Goal: Task Accomplishment & Management: Manage account settings

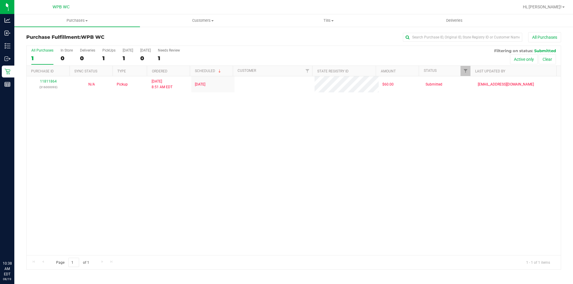
click at [72, 121] on div "11811864 (316000093) N/A Pickup [DATE] 8:51 AM EDT 8/19/2025 $60.00 Submitted […" at bounding box center [294, 165] width 534 height 179
click at [230, 137] on div "11811864 (316000093) N/A Pickup [DATE] 8:51 AM EDT 8/19/2025 $60.00 Submitted […" at bounding box center [294, 165] width 534 height 179
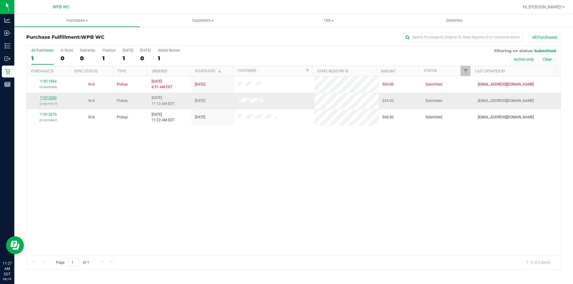
click at [51, 97] on link "11812600" at bounding box center [48, 98] width 17 height 4
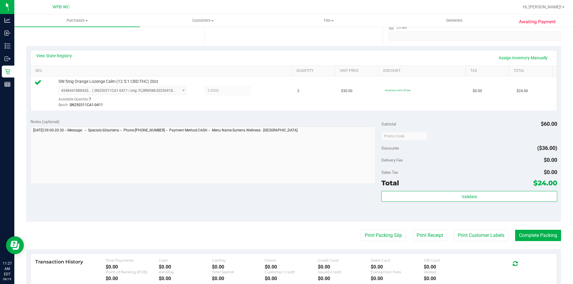
scroll to position [119, 0]
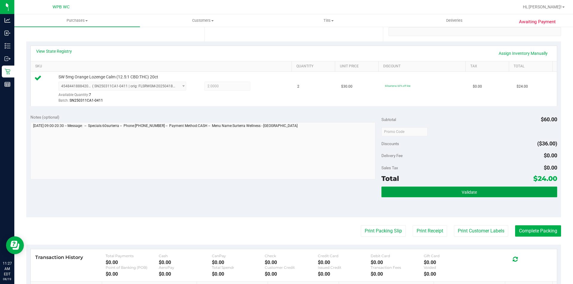
click at [435, 192] on button "Validate" at bounding box center [469, 192] width 176 height 11
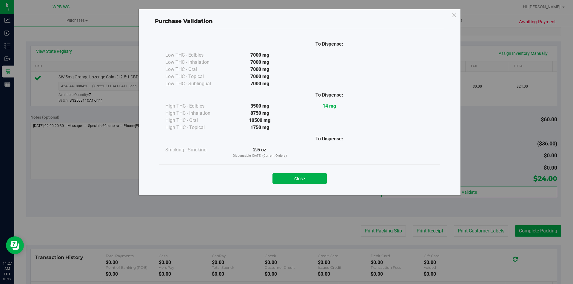
click at [312, 176] on button "Close" at bounding box center [300, 178] width 54 height 11
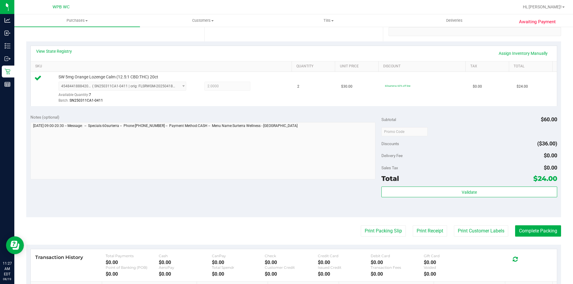
click at [364, 224] on purchase-details "Back Edit Purchase Cancel Purchase View Profile # 11812600 BioTrack ID: - Submi…" at bounding box center [293, 135] width 535 height 444
click at [371, 238] on purchase-details "Back Edit Purchase Cancel Purchase View Profile # 11812600 BioTrack ID: - Submi…" at bounding box center [293, 135] width 535 height 444
click at [371, 234] on button "Print Packing Slip" at bounding box center [383, 231] width 45 height 11
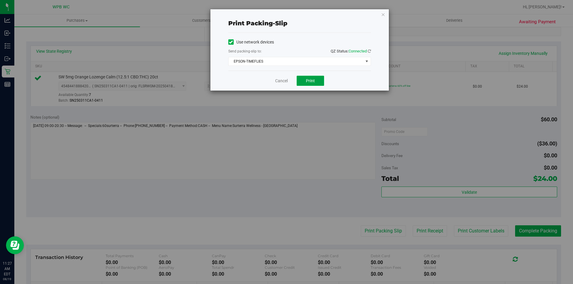
click at [310, 80] on span "Print" at bounding box center [310, 80] width 9 height 5
click at [281, 82] on link "Cancel" at bounding box center [281, 81] width 13 height 6
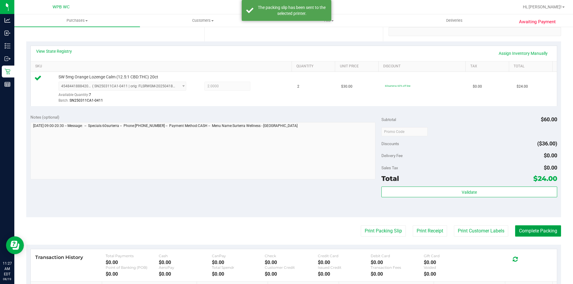
drag, startPoint x: 537, startPoint y: 226, endPoint x: 532, endPoint y: 229, distance: 5.8
click at [535, 227] on button "Complete Packing" at bounding box center [538, 231] width 46 height 11
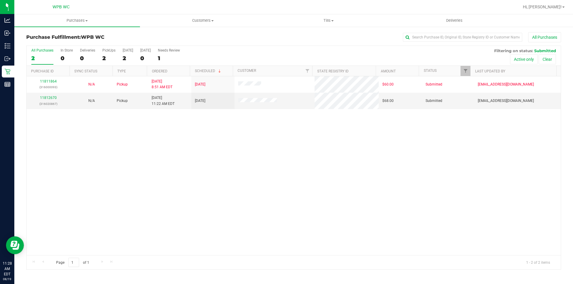
click at [51, 99] on link "11812670" at bounding box center [48, 98] width 17 height 4
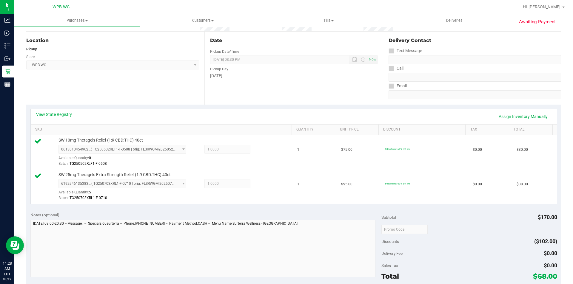
scroll to position [119, 0]
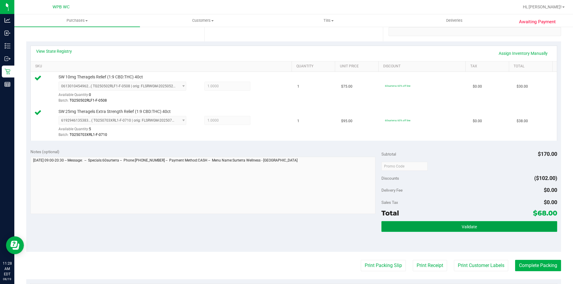
click at [431, 230] on button "Validate" at bounding box center [469, 226] width 176 height 11
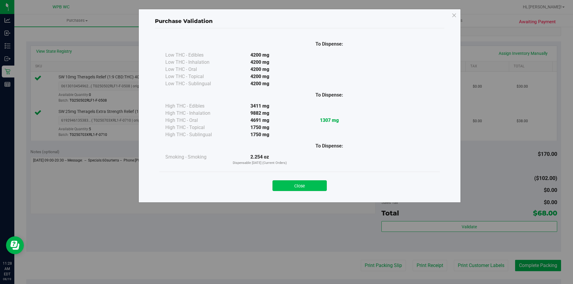
click at [287, 188] on button "Close" at bounding box center [300, 186] width 54 height 11
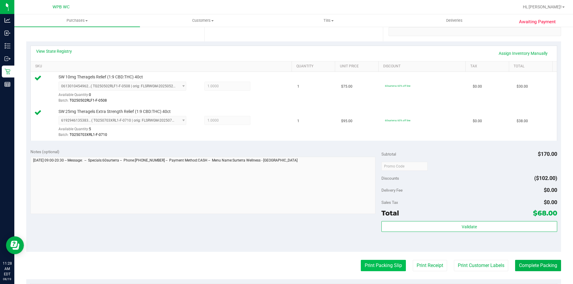
click at [384, 269] on button "Print Packing Slip" at bounding box center [383, 265] width 45 height 11
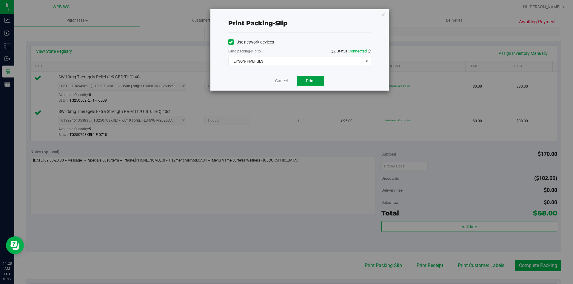
click at [310, 77] on button "Print" at bounding box center [310, 81] width 27 height 10
click at [280, 80] on link "Cancel" at bounding box center [281, 81] width 13 height 6
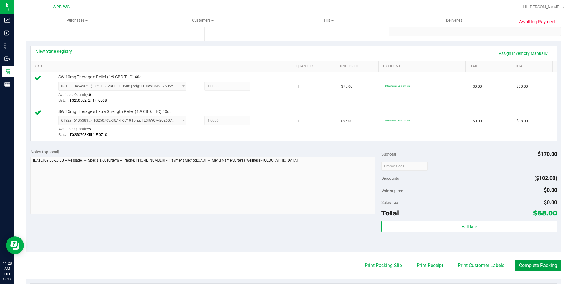
click at [529, 268] on button "Complete Packing" at bounding box center [538, 265] width 46 height 11
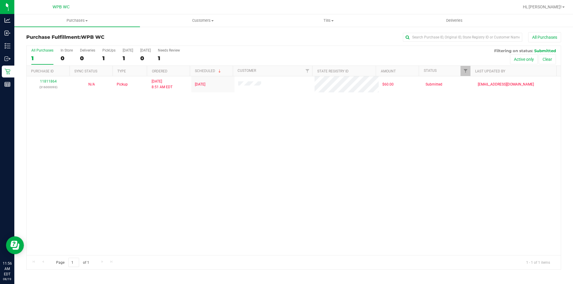
drag, startPoint x: 378, startPoint y: 190, endPoint x: 382, endPoint y: 172, distance: 18.2
click at [380, 188] on div "11811864 (316000093) N/A Pickup [DATE] 8:51 AM EDT 8/19/2025 $60.00 Submitted […" at bounding box center [294, 165] width 534 height 179
click at [134, 116] on div "11811864 (316000093) N/A Pickup [DATE] 8:51 AM EDT 8/19/2025 $60.00 Submitted […" at bounding box center [294, 165] width 534 height 179
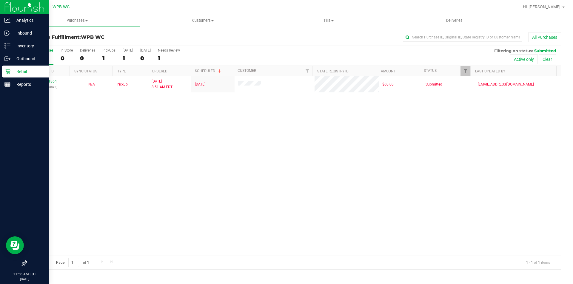
click at [2, 68] on div "Retail" at bounding box center [25, 72] width 47 height 12
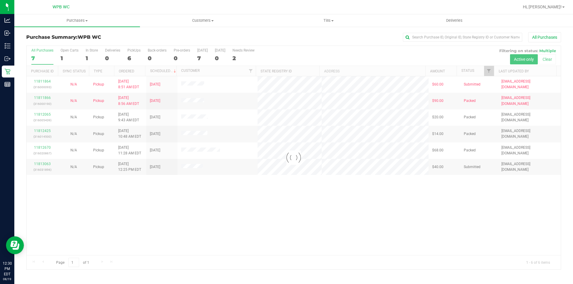
click at [39, 165] on div at bounding box center [294, 158] width 534 height 224
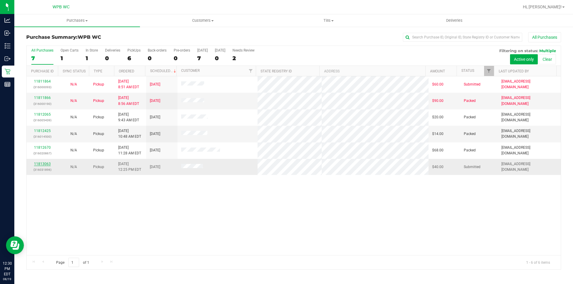
click at [46, 165] on link "11813063" at bounding box center [42, 164] width 17 height 4
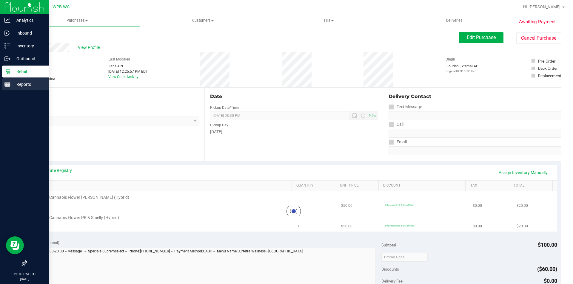
click at [10, 84] on rect at bounding box center [7, 84] width 5 height 4
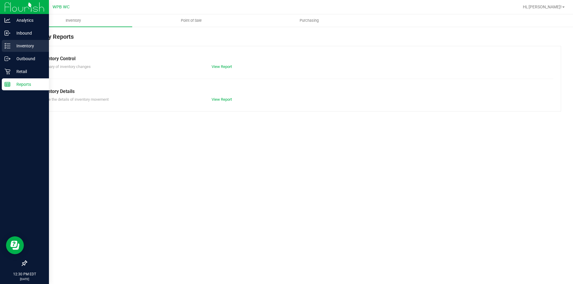
click at [24, 49] on p "Inventory" at bounding box center [28, 45] width 36 height 7
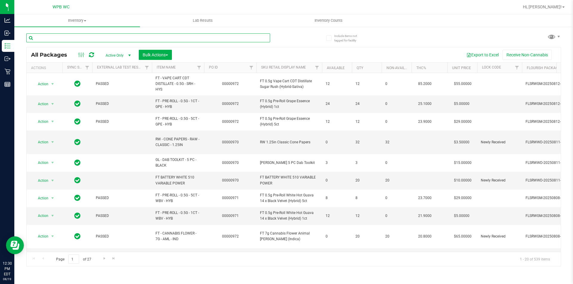
click at [61, 36] on input "text" at bounding box center [148, 37] width 244 height 9
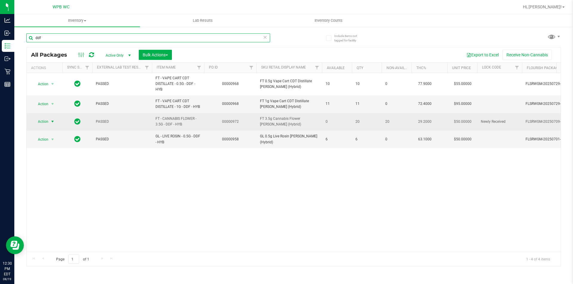
type input "ddf"
click at [50, 121] on span "select" at bounding box center [52, 122] width 7 height 8
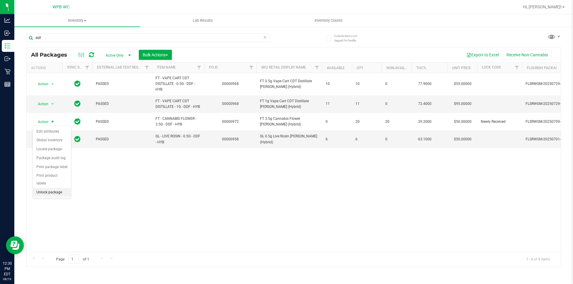
click at [53, 188] on li "Unlock package" at bounding box center [52, 192] width 38 height 9
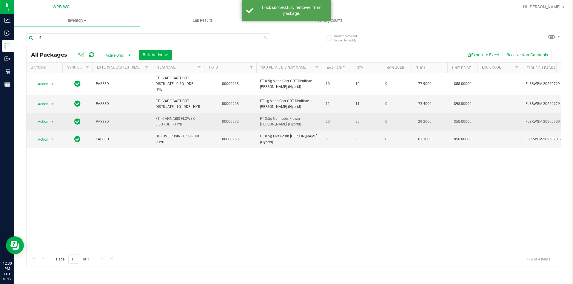
click at [48, 121] on span "Action" at bounding box center [41, 122] width 16 height 8
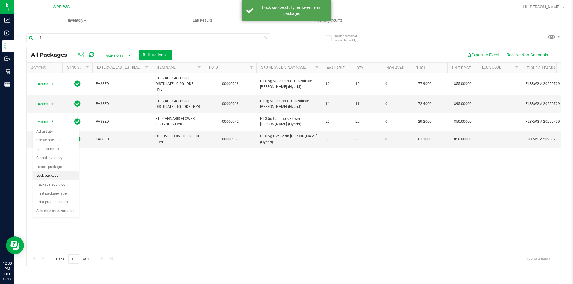
click at [49, 174] on li "Lock package" at bounding box center [56, 176] width 46 height 9
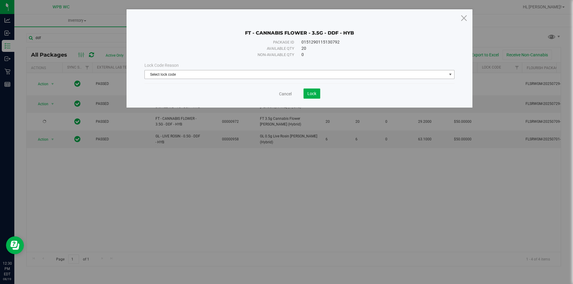
click at [227, 72] on span "Select lock code" at bounding box center [296, 74] width 302 height 8
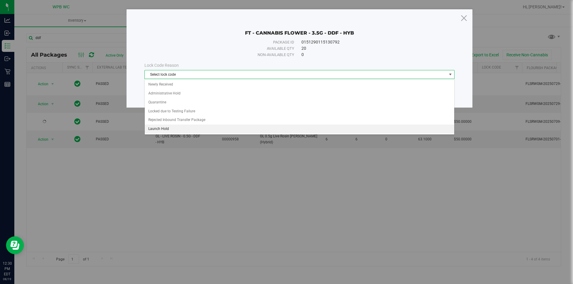
click at [158, 128] on li "Launch Hold" at bounding box center [300, 129] width 310 height 9
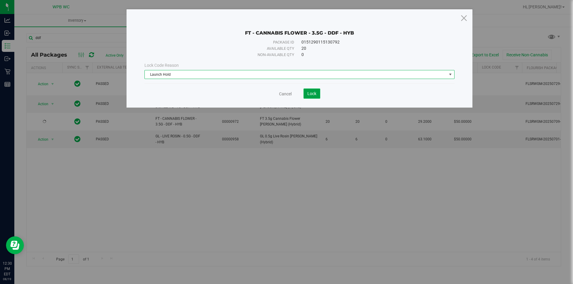
click at [313, 93] on span "Lock" at bounding box center [311, 93] width 9 height 5
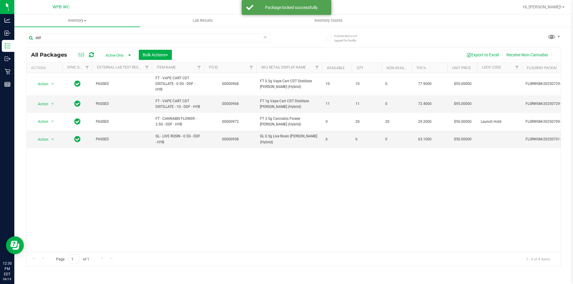
click at [125, 190] on div "Action Action Adjust qty Create package Edit attributes Global inventory Locate…" at bounding box center [294, 162] width 534 height 179
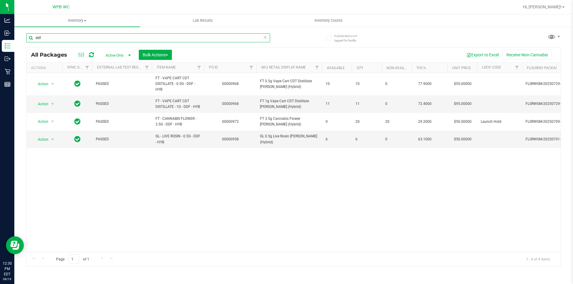
drag, startPoint x: 60, startPoint y: 39, endPoint x: 24, endPoint y: 39, distance: 36.1
click at [24, 39] on div "Include items not tagged for facility ddf All Packages Active Only Active Only …" at bounding box center [293, 117] width 559 height 182
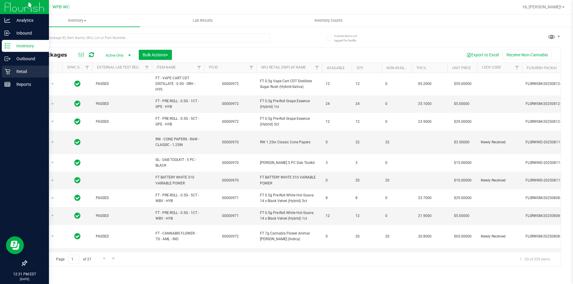
click at [12, 72] on p "Retail" at bounding box center [28, 71] width 36 height 7
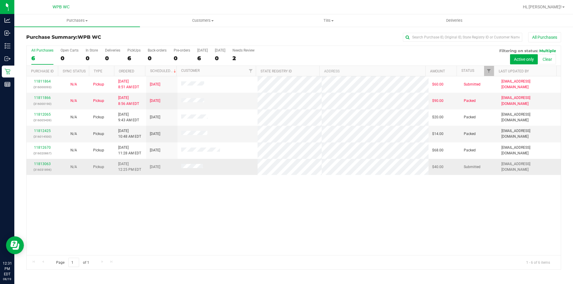
click at [46, 161] on div "11813063 (316031896)" at bounding box center [42, 166] width 24 height 11
drag, startPoint x: 40, startPoint y: 173, endPoint x: 41, endPoint y: 165, distance: 8.1
click at [41, 171] on p "(316031896)" at bounding box center [42, 170] width 24 height 6
click at [41, 164] on link "11813063" at bounding box center [42, 164] width 17 height 4
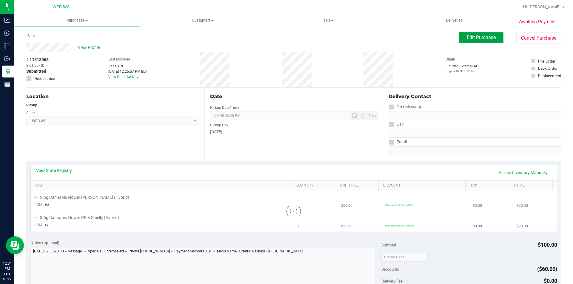
click at [472, 37] on span "Edit Purchase" at bounding box center [481, 38] width 29 height 6
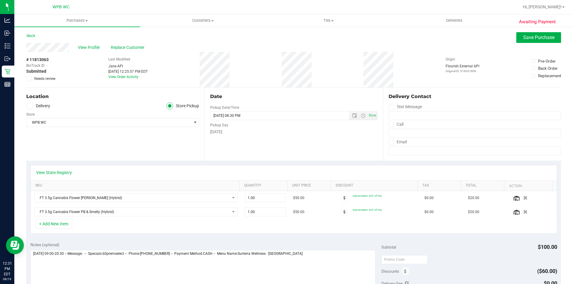
click at [30, 82] on div "# 11813063 BioTrack ID: - Submitted Needs review" at bounding box center [41, 70] width 30 height 36
click at [30, 79] on icon at bounding box center [29, 79] width 4 height 0
click at [0, 0] on input "Needs review" at bounding box center [0, 0] width 0 height 0
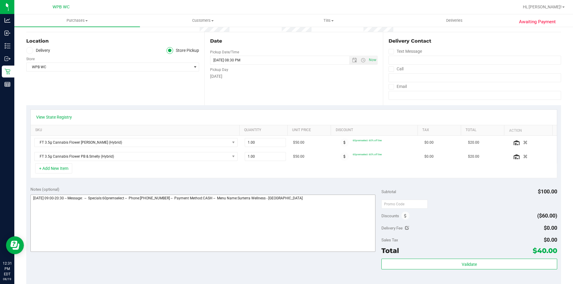
scroll to position [119, 0]
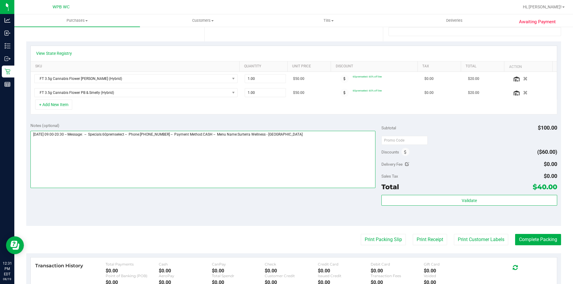
click at [326, 137] on textarea at bounding box center [202, 159] width 345 height 57
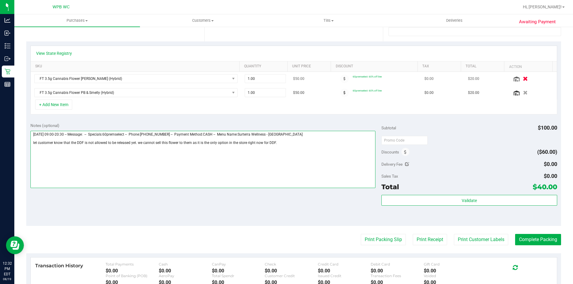
type textarea "[DATE] 09:00-20:30 -- Message: -- Specials:60premselect -- Phone:[PHONE_NUMBER]…"
click at [523, 79] on icon "button" at bounding box center [525, 79] width 5 height 4
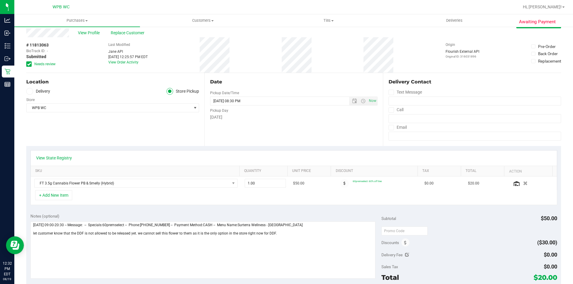
scroll to position [0, 0]
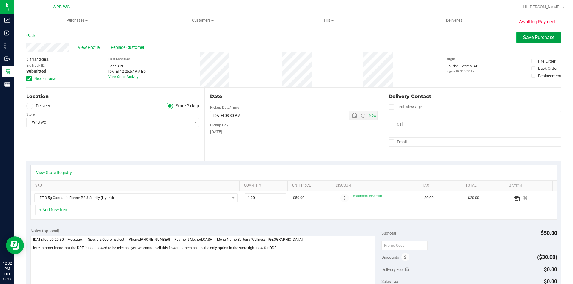
click at [538, 36] on span "Save Purchase" at bounding box center [538, 38] width 31 height 6
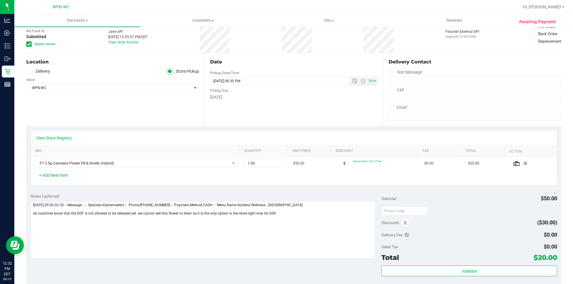
scroll to position [90, 0]
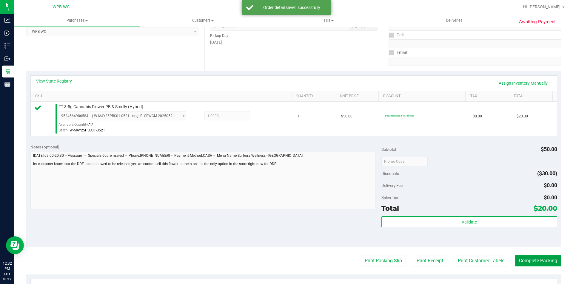
click at [522, 261] on button "Complete Packing" at bounding box center [538, 260] width 46 height 11
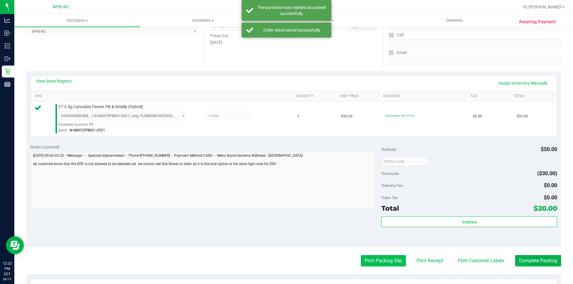
click at [375, 267] on button "Print Packing Slip" at bounding box center [383, 260] width 45 height 11
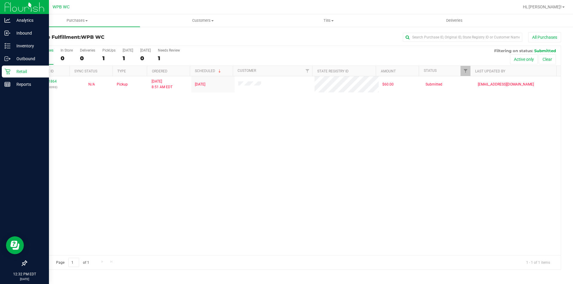
click at [6, 69] on icon at bounding box center [7, 72] width 6 height 6
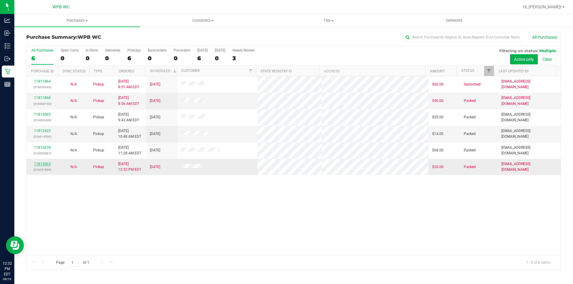
click at [40, 163] on link "11813063" at bounding box center [42, 164] width 17 height 4
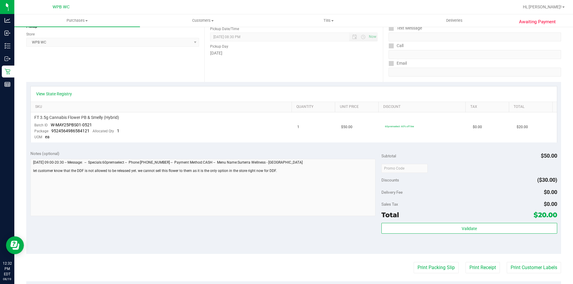
scroll to position [149, 0]
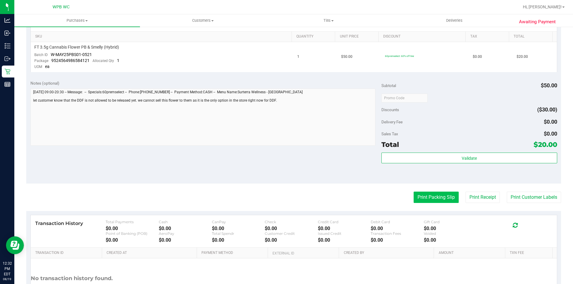
click at [423, 197] on button "Print Packing Slip" at bounding box center [436, 197] width 45 height 11
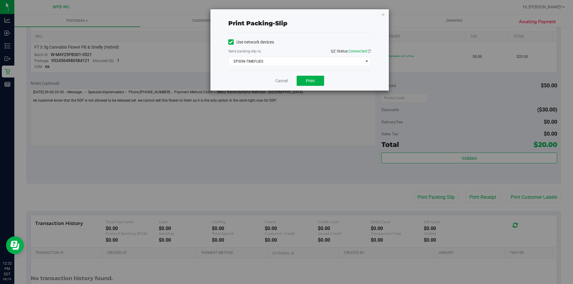
drag, startPoint x: 303, startPoint y: 75, endPoint x: 302, endPoint y: 79, distance: 4.2
click at [302, 76] on div "Cancel Print" at bounding box center [299, 81] width 143 height 20
click at [302, 79] on button "Print" at bounding box center [310, 81] width 27 height 10
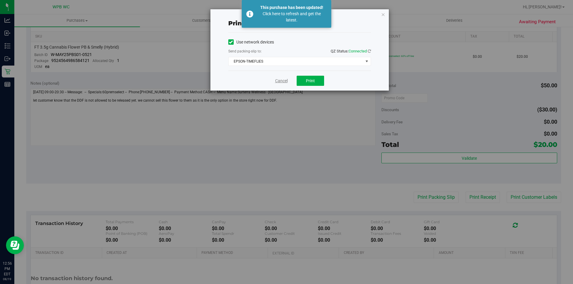
click at [286, 81] on link "Cancel" at bounding box center [281, 81] width 13 height 6
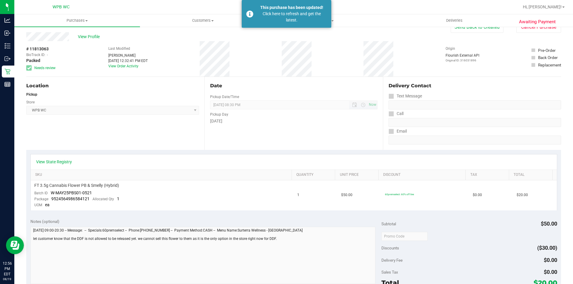
scroll to position [0, 0]
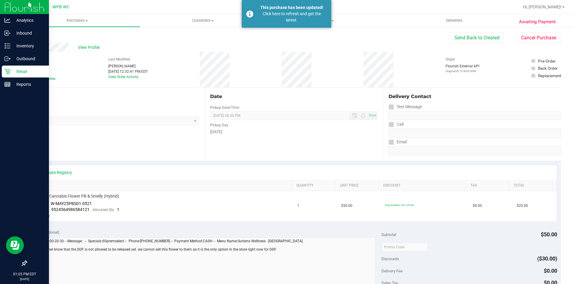
click at [5, 67] on div "Retail" at bounding box center [25, 72] width 47 height 12
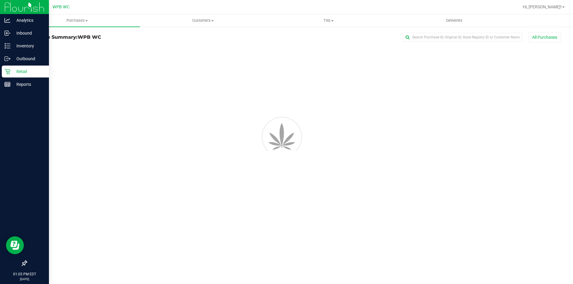
click at [7, 74] on icon at bounding box center [7, 72] width 6 height 6
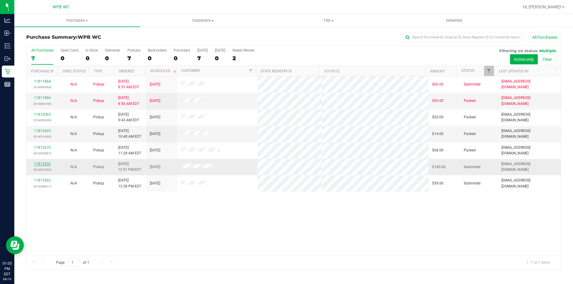
click at [43, 165] on link "11813232" at bounding box center [42, 164] width 17 height 4
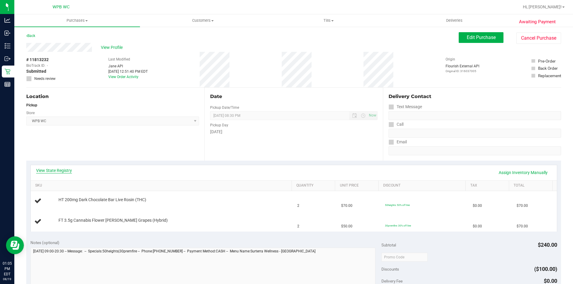
click at [64, 170] on link "View State Registry" at bounding box center [54, 171] width 36 height 6
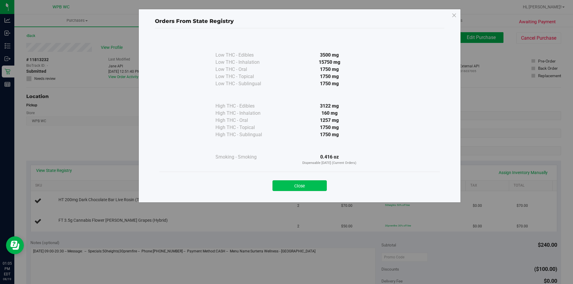
click at [295, 184] on button "Close" at bounding box center [300, 186] width 54 height 11
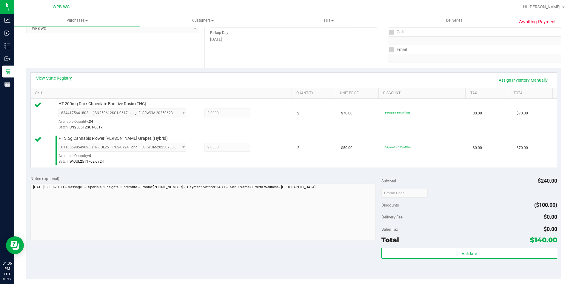
scroll to position [149, 0]
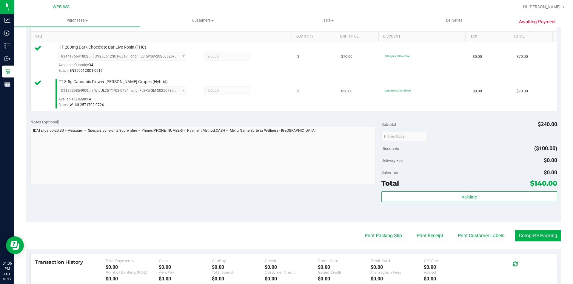
click at [433, 203] on div "Validate" at bounding box center [469, 205] width 176 height 27
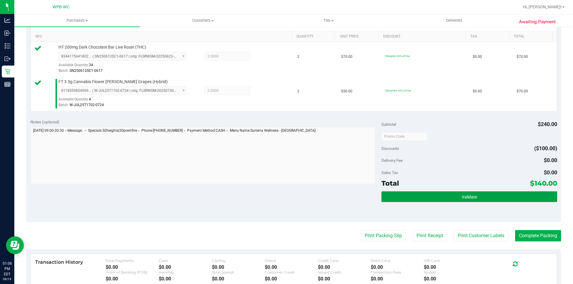
click at [431, 192] on button "Validate" at bounding box center [469, 197] width 176 height 11
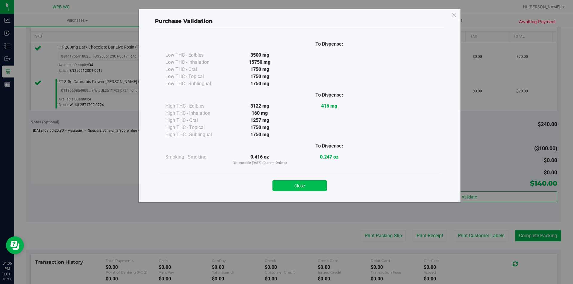
click at [308, 191] on button "Close" at bounding box center [300, 186] width 54 height 11
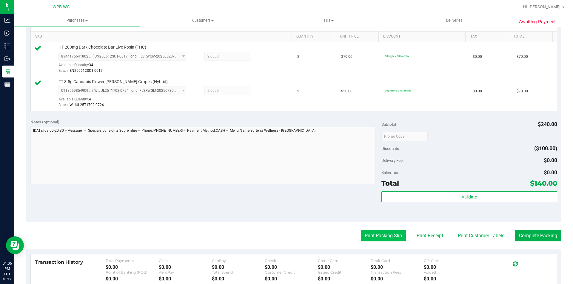
click at [383, 234] on button "Print Packing Slip" at bounding box center [383, 235] width 45 height 11
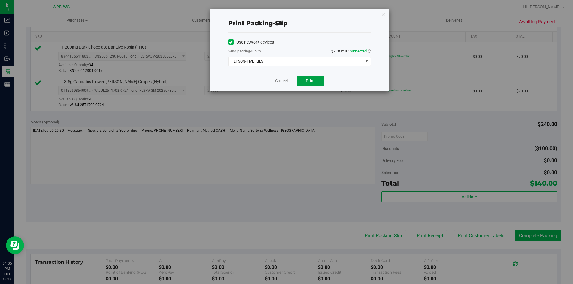
click at [312, 82] on span "Print" at bounding box center [310, 80] width 9 height 5
click at [283, 82] on link "Cancel" at bounding box center [281, 81] width 13 height 6
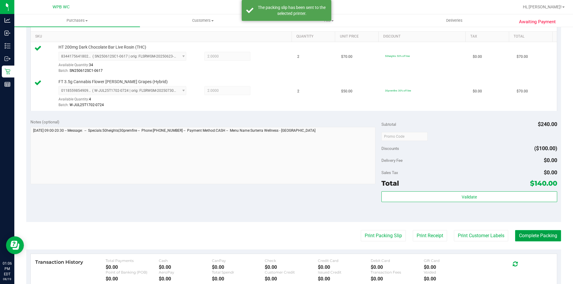
click at [519, 235] on button "Complete Packing" at bounding box center [538, 235] width 46 height 11
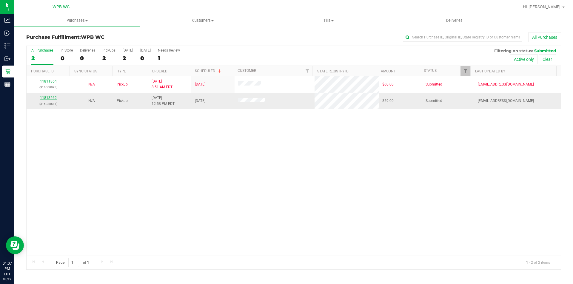
click at [51, 98] on link "11813262" at bounding box center [48, 98] width 17 height 4
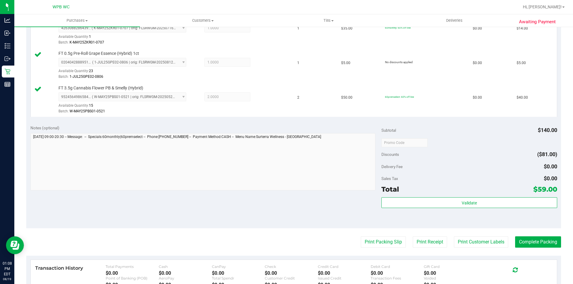
scroll to position [239, 0]
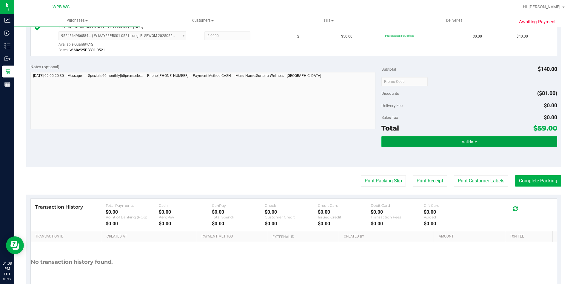
click at [465, 140] on span "Validate" at bounding box center [469, 142] width 15 height 5
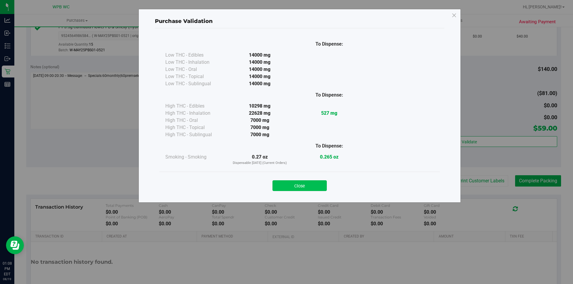
click at [318, 184] on button "Close" at bounding box center [300, 186] width 54 height 11
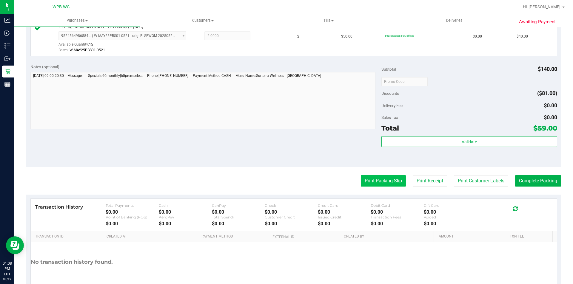
click at [361, 180] on button "Print Packing Slip" at bounding box center [383, 181] width 45 height 11
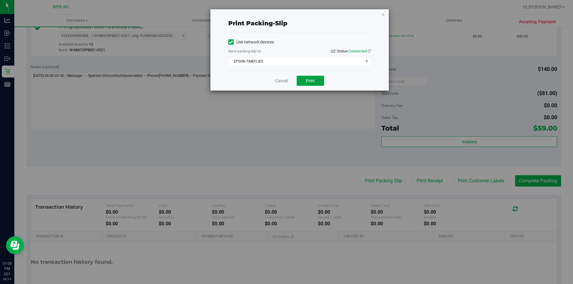
click at [317, 84] on button "Print" at bounding box center [310, 81] width 27 height 10
click at [280, 83] on link "Cancel" at bounding box center [281, 81] width 13 height 6
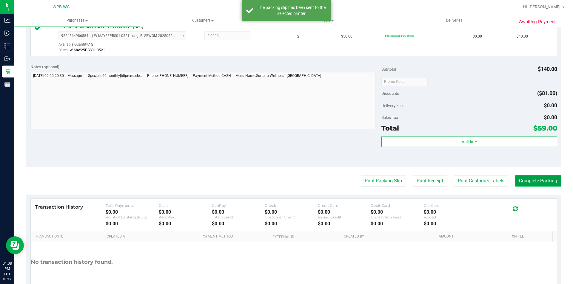
click at [534, 176] on button "Complete Packing" at bounding box center [538, 181] width 46 height 11
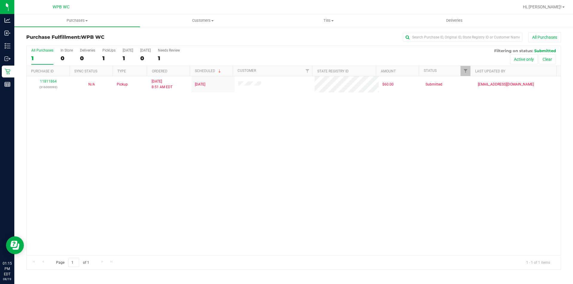
drag, startPoint x: 193, startPoint y: 146, endPoint x: 18, endPoint y: 65, distance: 192.8
click at [193, 146] on div "11811864 (316000093) N/A Pickup [DATE] 8:51 AM EDT 8/19/2025 $60.00 Submitted […" at bounding box center [294, 165] width 534 height 179
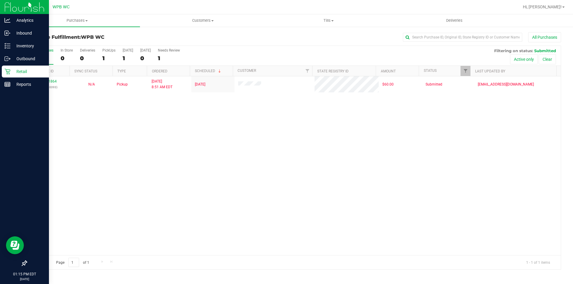
click at [13, 69] on p "Retail" at bounding box center [28, 71] width 36 height 7
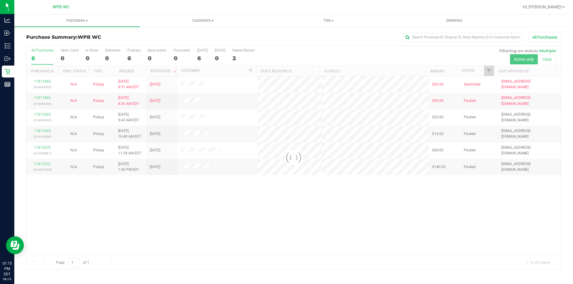
click at [307, 194] on div at bounding box center [294, 158] width 534 height 224
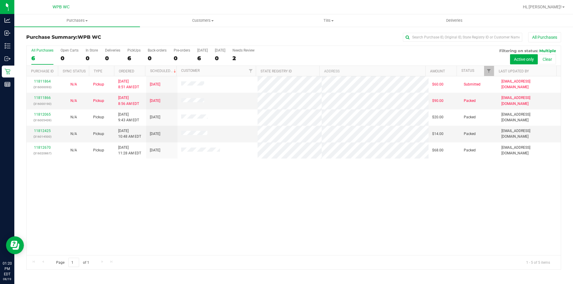
drag, startPoint x: 264, startPoint y: 233, endPoint x: 264, endPoint y: 223, distance: 9.8
click at [264, 227] on div "11811864 (316000093) N/A Pickup [DATE] 8:51 AM EDT 8/19/2025 $60.00 Submitted […" at bounding box center [294, 165] width 534 height 179
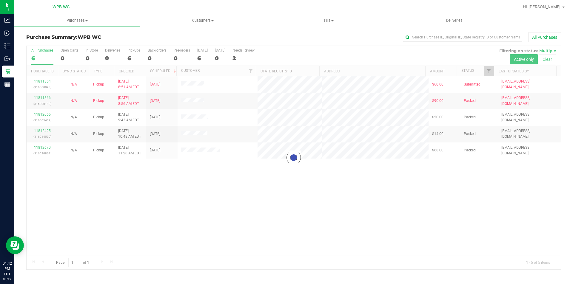
click at [382, 190] on div at bounding box center [294, 158] width 534 height 224
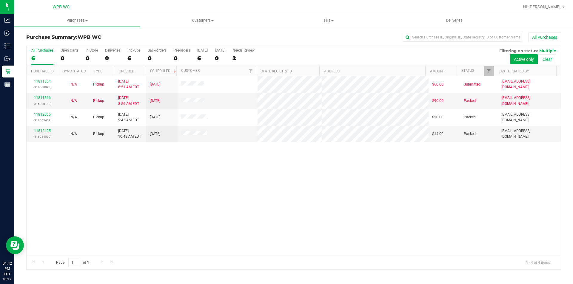
click at [360, 208] on div "11811864 (316000093) N/A Pickup [DATE] 8:51 AM EDT 8/19/2025 $60.00 Submitted […" at bounding box center [294, 165] width 534 height 179
